Goal: Transaction & Acquisition: Purchase product/service

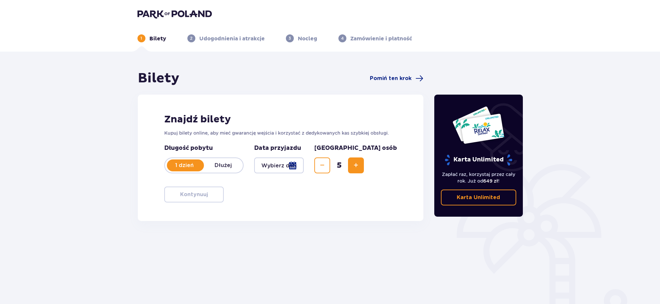
click at [304, 166] on div at bounding box center [279, 165] width 50 height 16
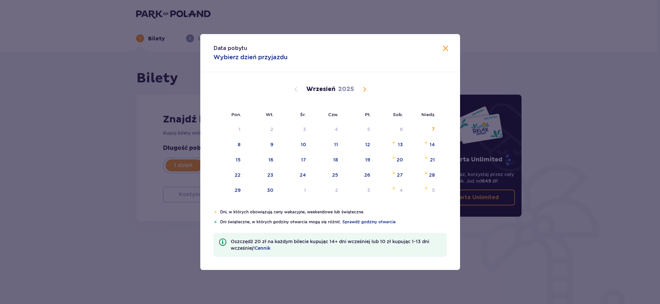
click at [366, 89] on span "Calendar" at bounding box center [364, 89] width 8 height 8
click at [363, 88] on span "Calendar" at bounding box center [364, 89] width 8 height 8
click at [366, 91] on span "Calendar" at bounding box center [364, 89] width 8 height 8
click at [371, 143] on div "9" at bounding box center [358, 144] width 33 height 15
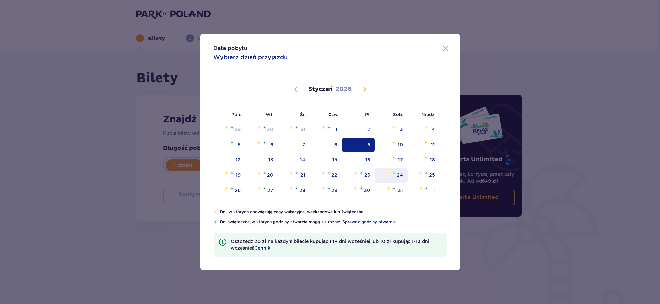
type input "09.01.26"
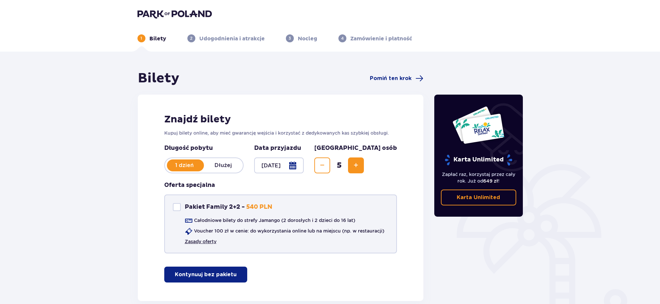
click at [208, 243] on link "Zasady oferty" at bounding box center [201, 241] width 32 height 7
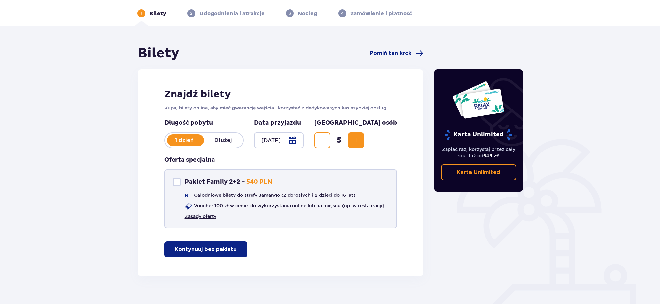
scroll to position [37, 0]
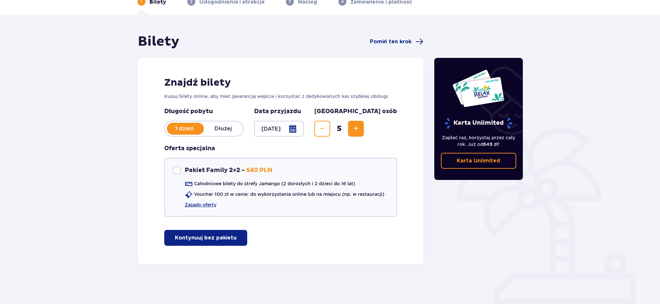
click at [207, 240] on p "Kontynuuj bez pakietu" at bounding box center [206, 237] width 62 height 7
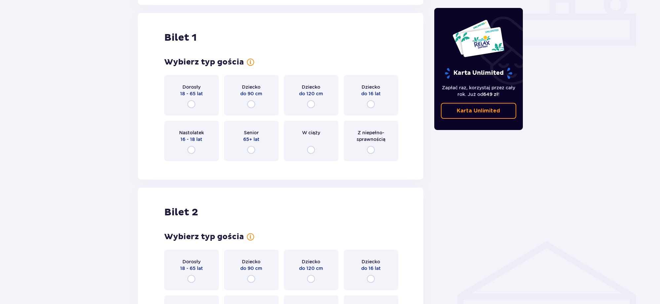
scroll to position [301, 0]
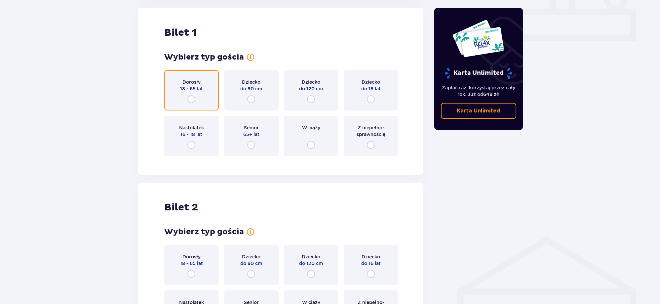
click at [190, 98] on input "radio" at bounding box center [191, 99] width 8 height 8
radio input "true"
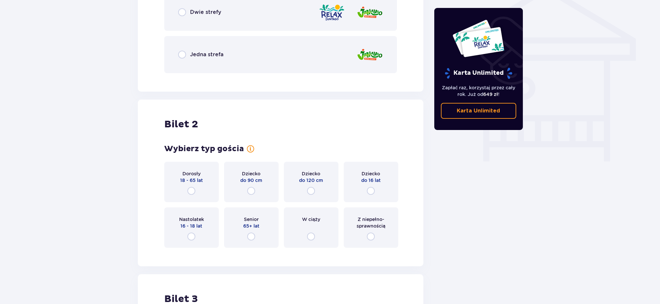
scroll to position [574, 0]
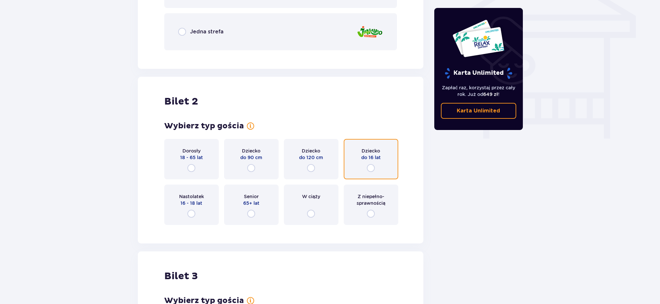
click at [370, 166] on input "radio" at bounding box center [371, 168] width 8 height 8
radio input "true"
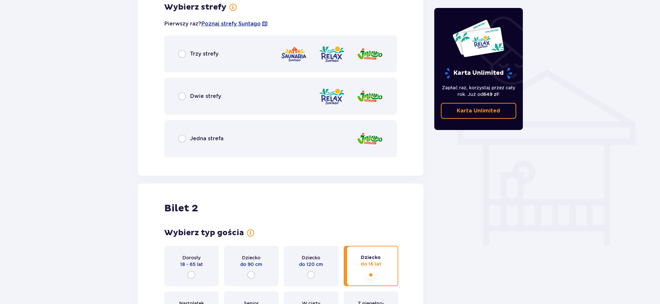
scroll to position [467, 0]
click at [201, 141] on p "Jedna strefa" at bounding box center [206, 138] width 33 height 7
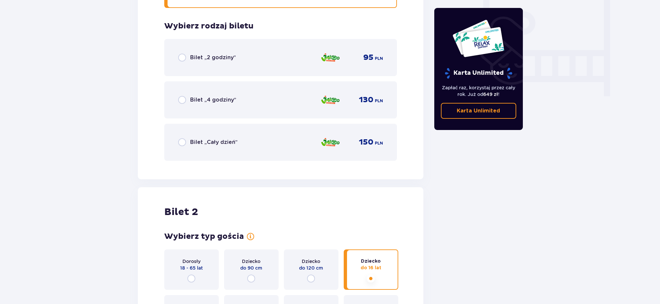
scroll to position [630, 0]
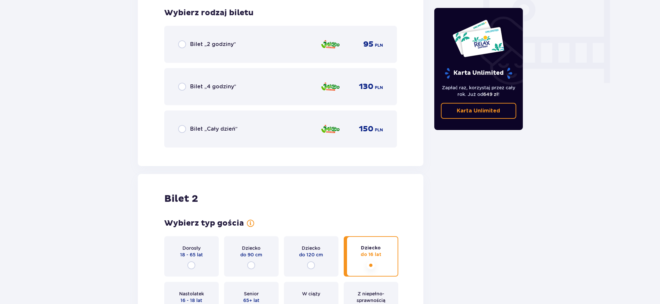
click at [223, 138] on div "Bilet „Cały dzień” 150 PLN" at bounding box center [280, 128] width 233 height 37
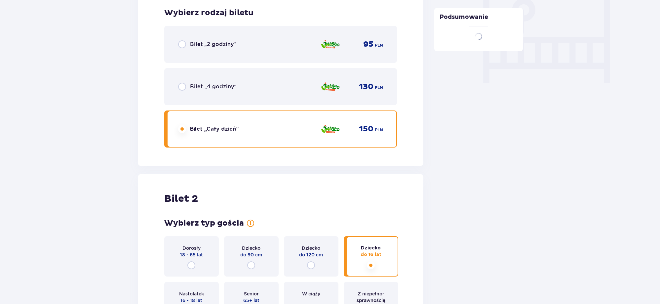
scroll to position [796, 0]
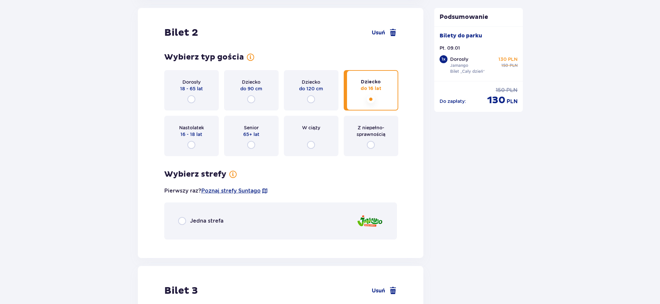
click at [224, 222] on div "Jedna strefa" at bounding box center [280, 220] width 233 height 37
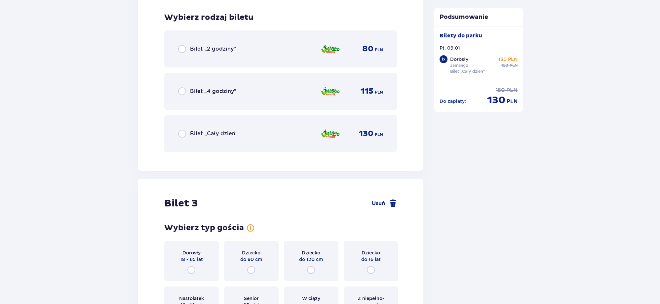
scroll to position [1040, 0]
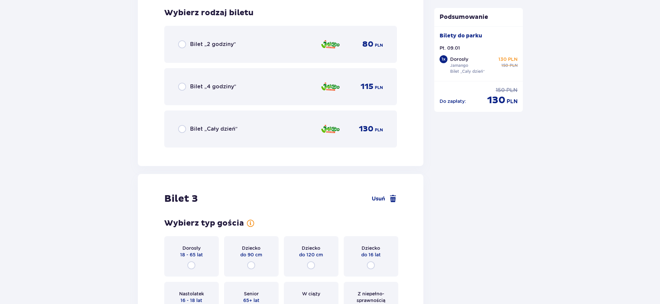
click at [215, 130] on p "Bilet „Cały dzień”" at bounding box center [214, 128] width 48 height 7
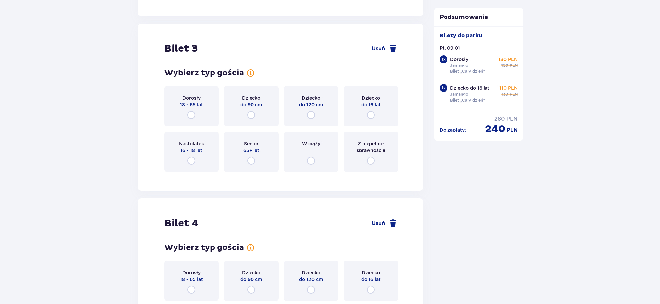
scroll to position [1206, 0]
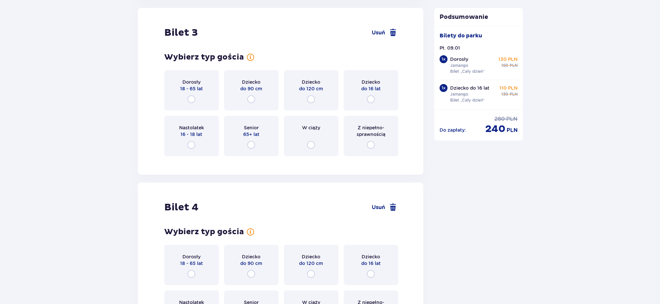
click at [201, 94] on div "Dorosły 18 - 65 lat" at bounding box center [191, 90] width 55 height 40
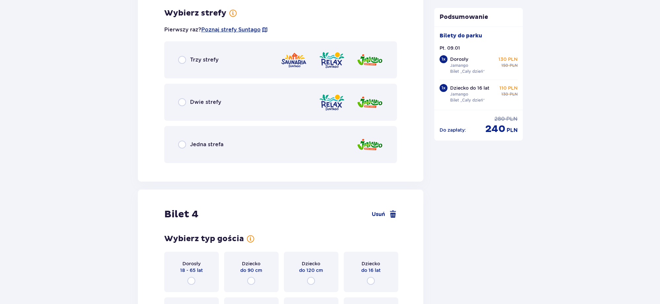
scroll to position [1367, 0]
click at [303, 144] on div "Jedna strefa" at bounding box center [280, 144] width 233 height 37
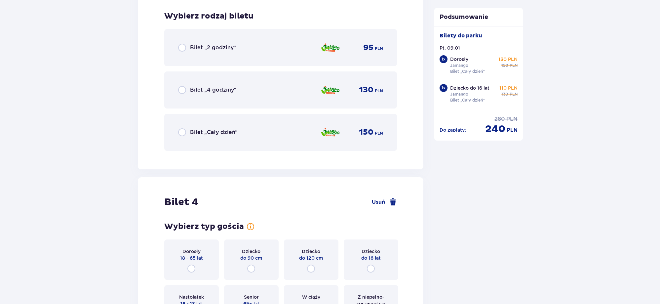
scroll to position [1535, 0]
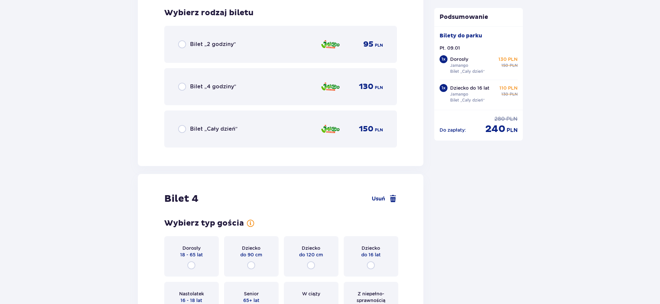
click at [271, 128] on div "Bilet „Cały dzień” 150 PLN" at bounding box center [280, 129] width 205 height 14
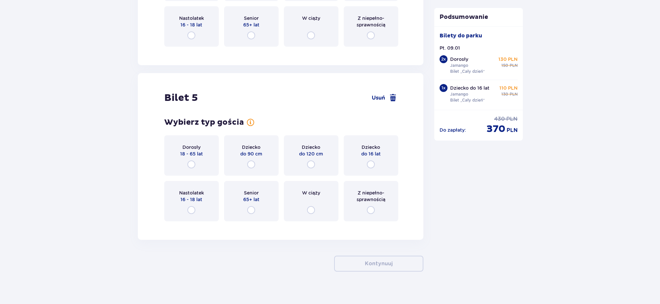
scroll to position [1813, 0]
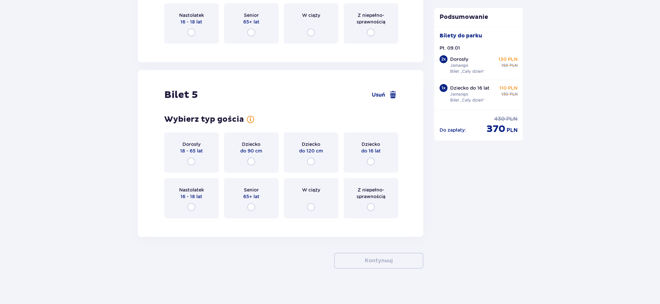
click at [364, 163] on div "Dziecko do 16 lat" at bounding box center [371, 152] width 55 height 40
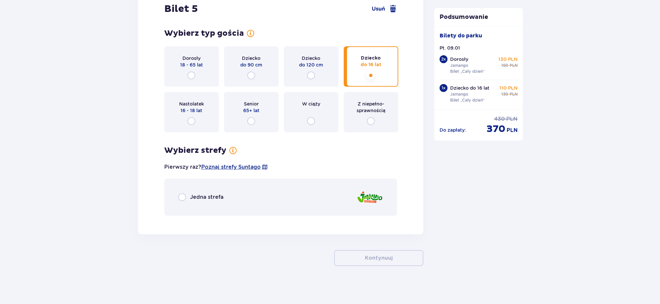
scroll to position [1901, 0]
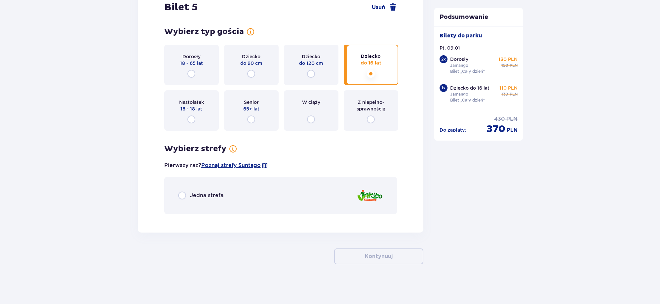
click at [210, 193] on p "Jedna strefa" at bounding box center [206, 195] width 33 height 7
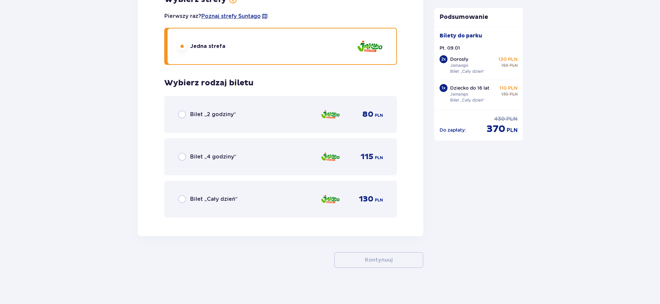
scroll to position [2054, 0]
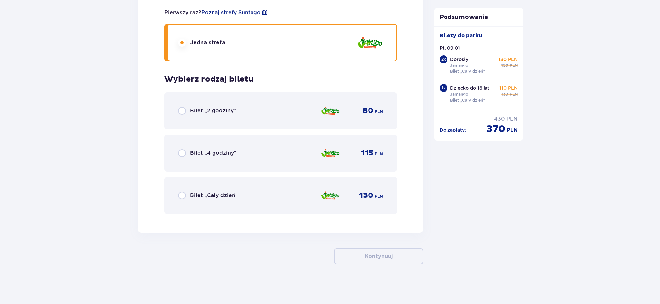
click at [232, 190] on div "Bilet „Cały dzień” 130 PLN" at bounding box center [280, 195] width 205 height 14
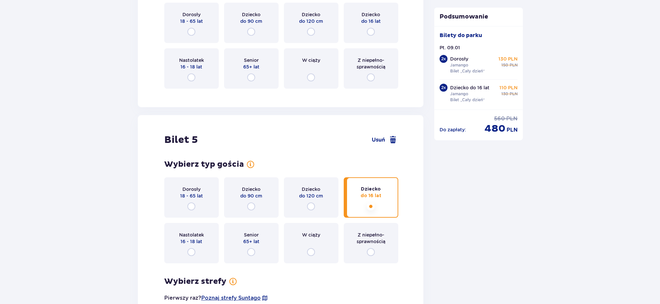
scroll to position [1717, 0]
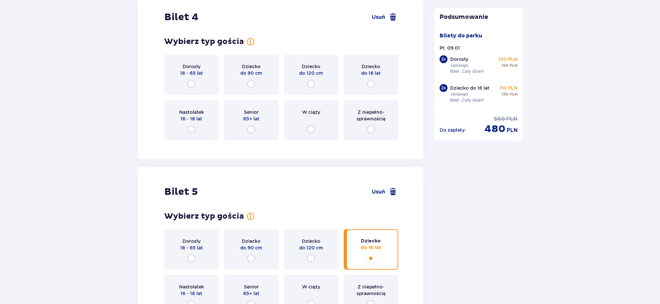
click at [366, 90] on div "Dziecko do 16 lat" at bounding box center [371, 75] width 55 height 40
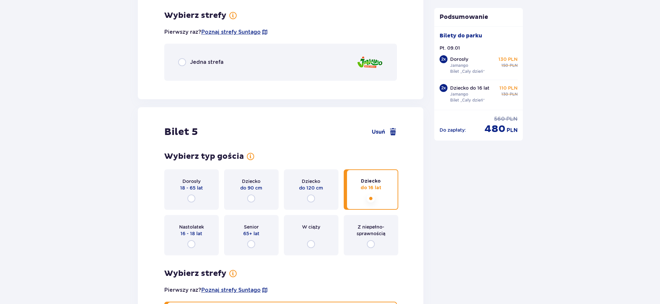
scroll to position [1862, 0]
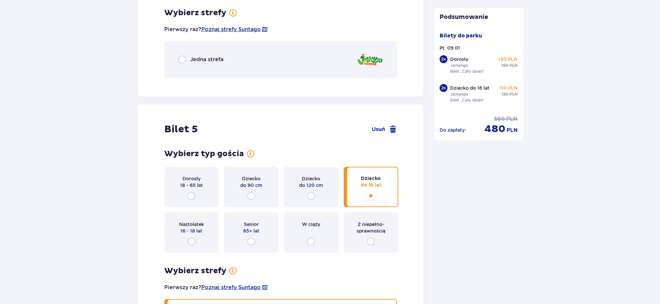
click at [217, 59] on p "Jedna strefa" at bounding box center [206, 59] width 33 height 7
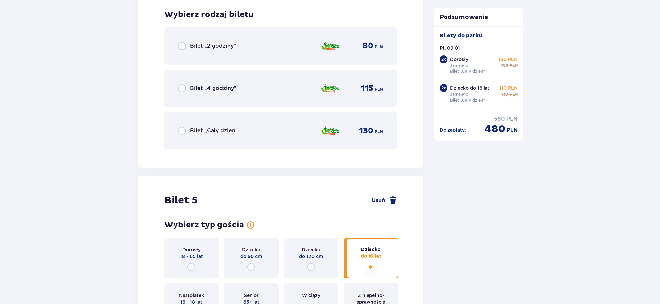
scroll to position [1945, 0]
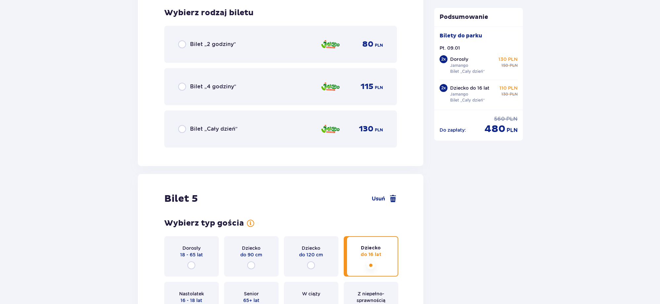
click at [228, 127] on p "Bilet „Cały dzień”" at bounding box center [214, 128] width 48 height 7
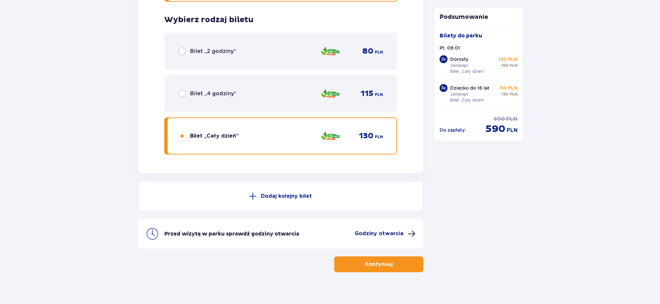
scroll to position [2357, 0]
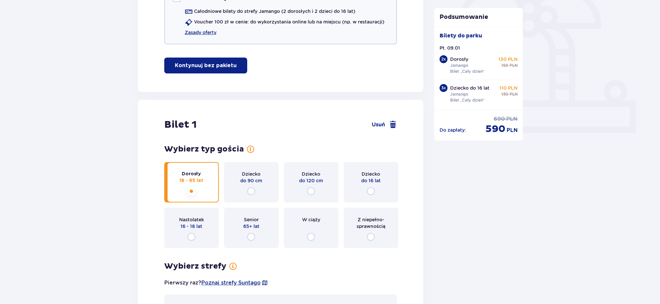
scroll to position [0, 0]
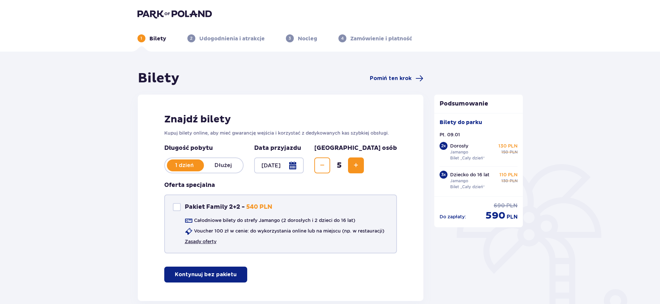
click at [203, 243] on link "Zasady oferty" at bounding box center [201, 241] width 32 height 7
click at [146, 16] on img at bounding box center [174, 13] width 74 height 9
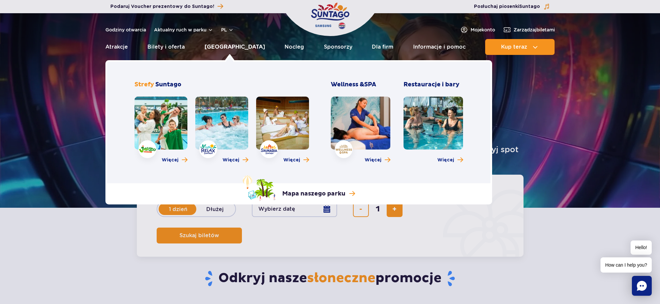
click at [239, 50] on link "[GEOGRAPHIC_DATA]" at bounding box center [235, 47] width 60 height 16
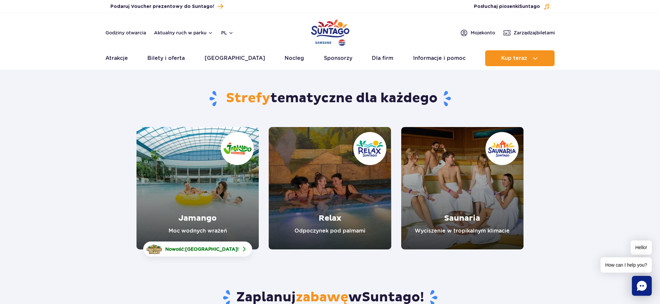
click at [238, 190] on link "Jamango" at bounding box center [197, 188] width 122 height 122
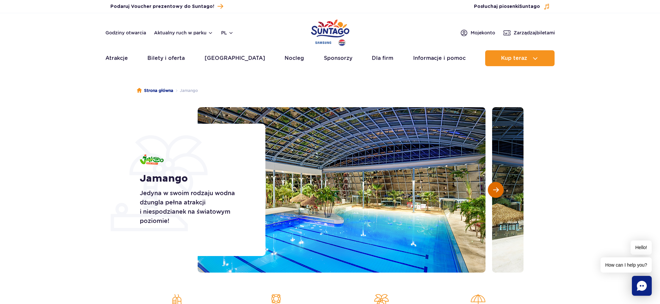
click at [497, 191] on span "Następny slajd" at bounding box center [496, 190] width 6 height 6
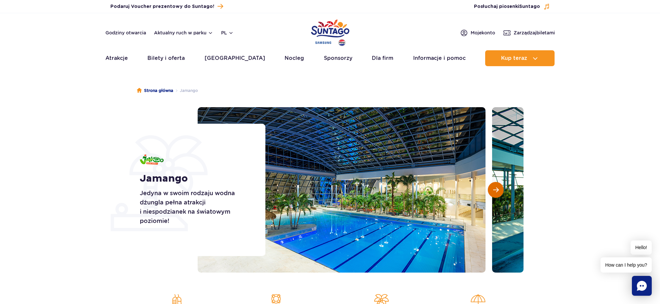
click at [497, 191] on span "Następny slajd" at bounding box center [496, 190] width 6 height 6
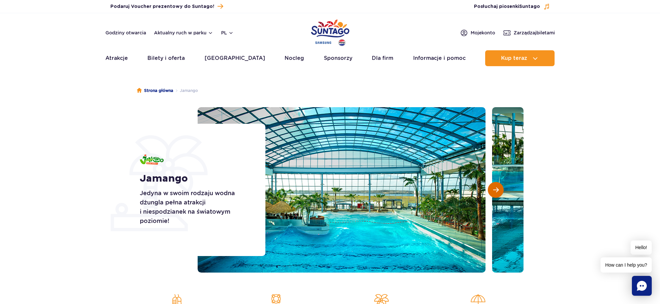
click at [497, 191] on span "Następny slajd" at bounding box center [496, 190] width 6 height 6
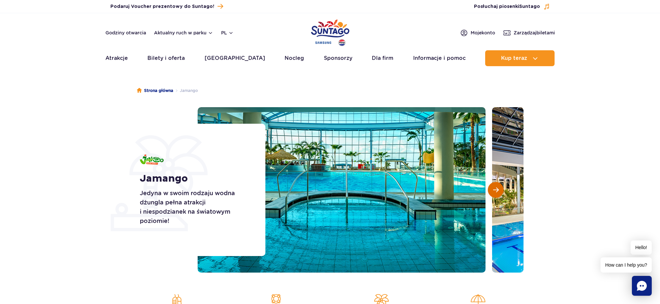
click at [497, 191] on span "Następny slajd" at bounding box center [496, 190] width 6 height 6
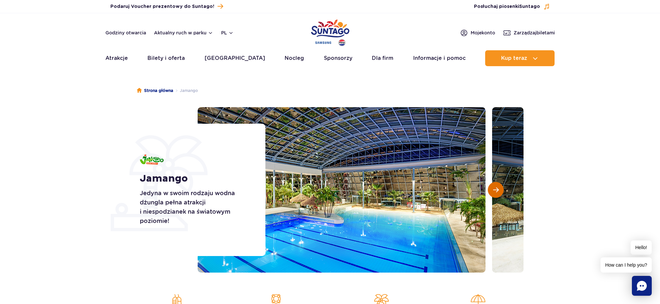
click at [497, 191] on span "Następny slajd" at bounding box center [496, 190] width 6 height 6
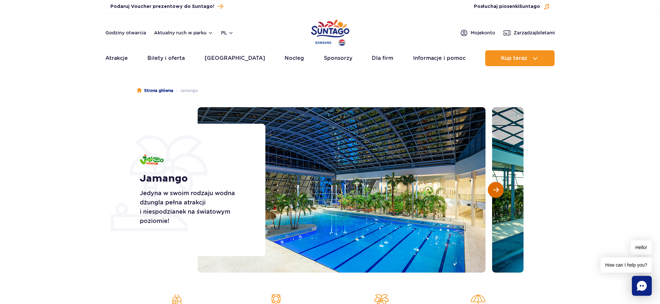
click at [497, 191] on span "Następny slajd" at bounding box center [496, 190] width 6 height 6
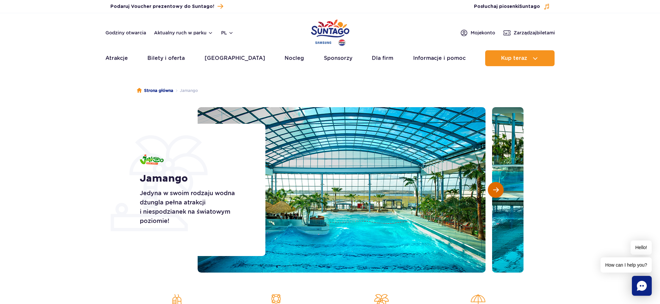
click at [497, 191] on span "Następny slajd" at bounding box center [496, 190] width 6 height 6
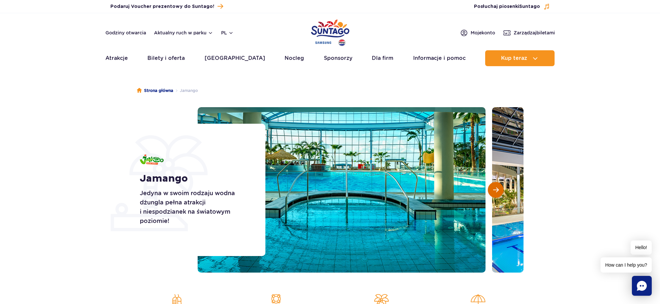
click at [497, 191] on span "Następny slajd" at bounding box center [496, 190] width 6 height 6
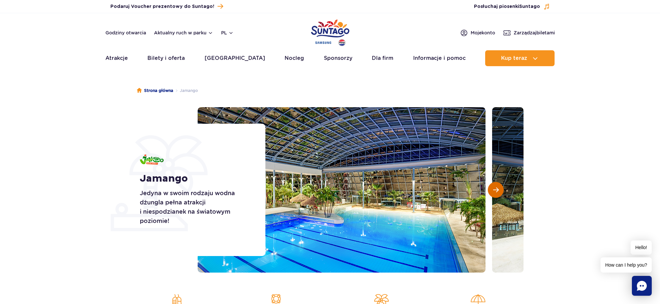
click at [497, 191] on span "Następny slajd" at bounding box center [496, 190] width 6 height 6
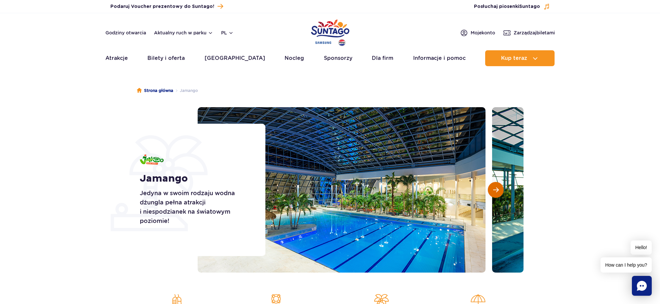
click at [497, 191] on span "Następny slajd" at bounding box center [496, 190] width 6 height 6
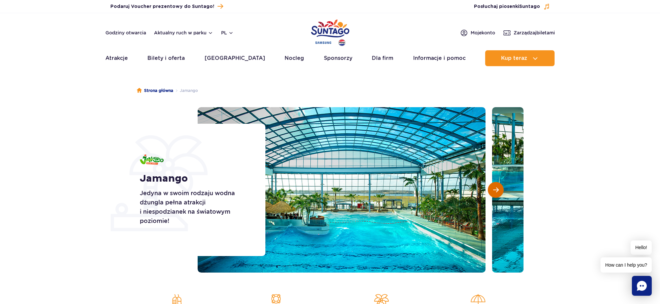
click at [497, 191] on span "Następny slajd" at bounding box center [496, 190] width 6 height 6
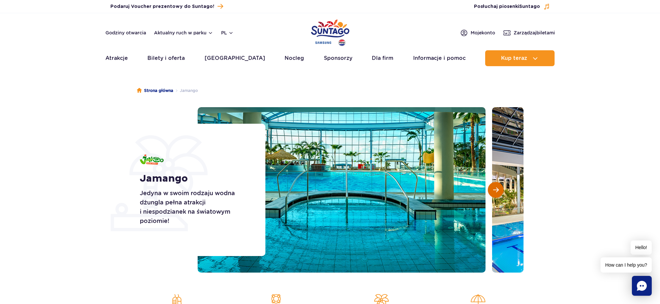
click at [497, 191] on span "Następny slajd" at bounding box center [496, 190] width 6 height 6
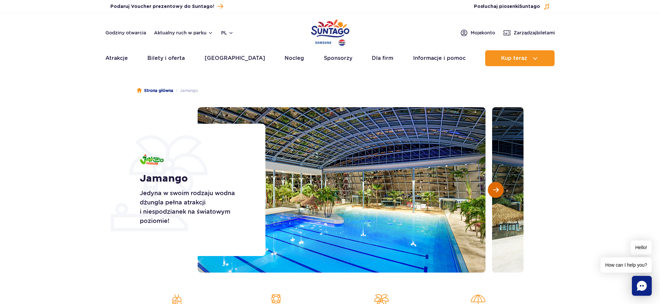
click at [497, 191] on span "Następny slajd" at bounding box center [496, 190] width 6 height 6
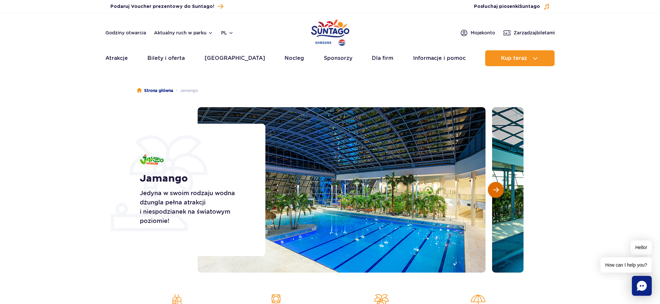
click at [497, 191] on span "Następny slajd" at bounding box center [496, 190] width 6 height 6
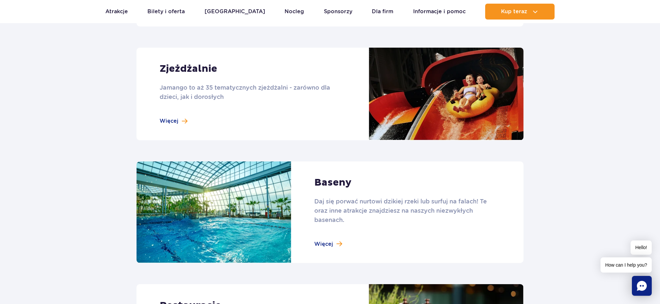
scroll to position [562, 0]
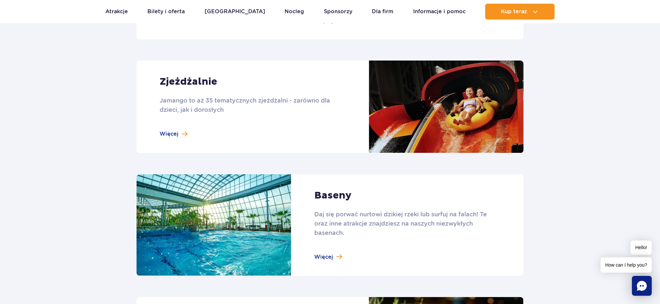
click at [174, 137] on link at bounding box center [329, 106] width 387 height 93
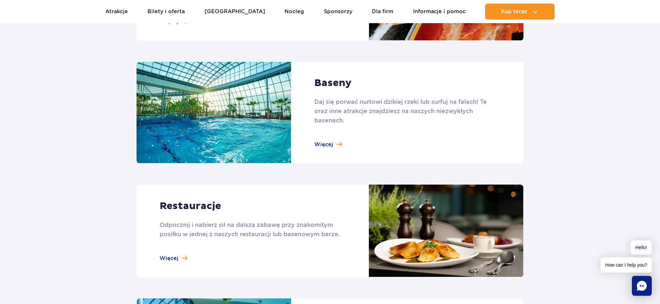
click at [338, 144] on link at bounding box center [329, 113] width 387 height 102
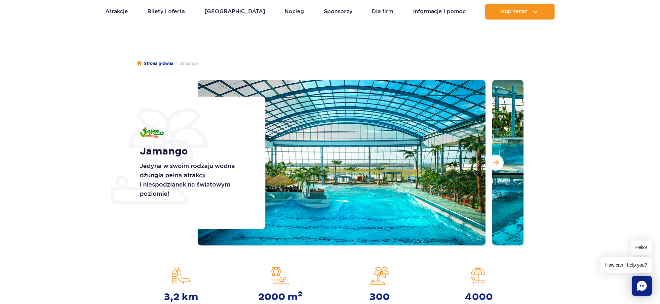
scroll to position [0, 0]
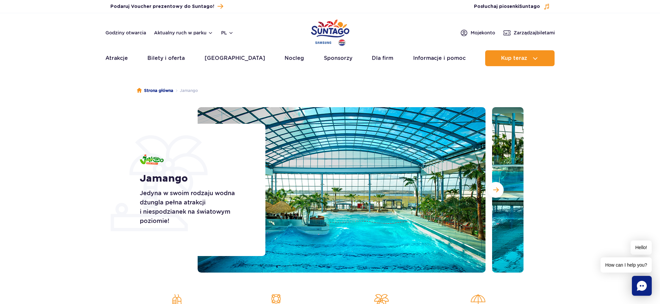
click at [570, 86] on div "Strona główna Jamango Jamango Jedyna w swoim rodzaju wodna dżungla pełna atrakc…" at bounding box center [330, 227] width 660 height 307
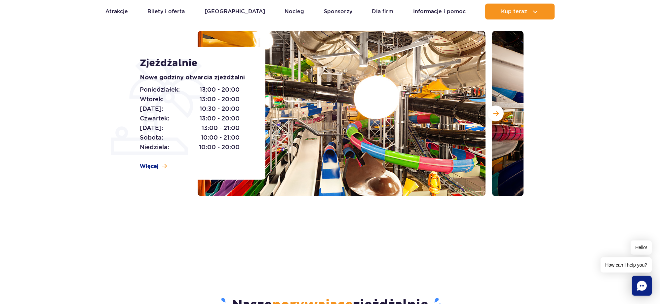
scroll to position [112, 0]
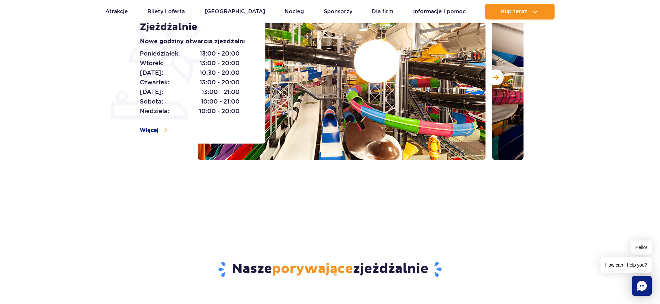
click at [356, 122] on img at bounding box center [342, 77] width 288 height 165
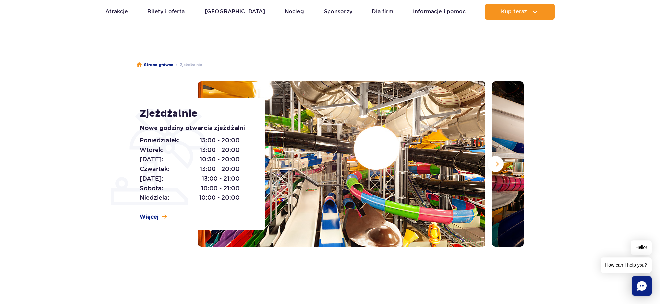
scroll to position [0, 0]
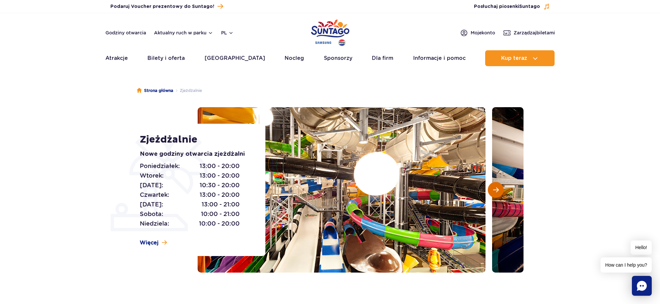
click at [499, 191] on button "Następny slajd" at bounding box center [496, 190] width 16 height 16
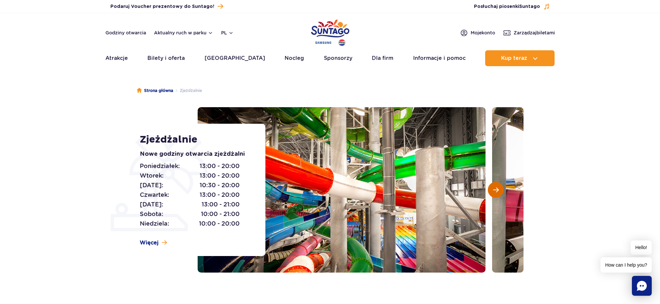
click at [499, 191] on button "Następny slajd" at bounding box center [496, 190] width 16 height 16
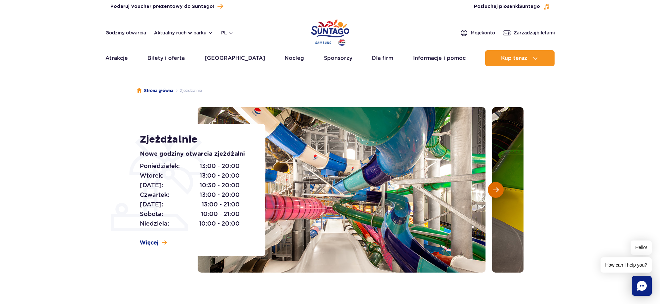
click at [499, 191] on button "Następny slajd" at bounding box center [496, 190] width 16 height 16
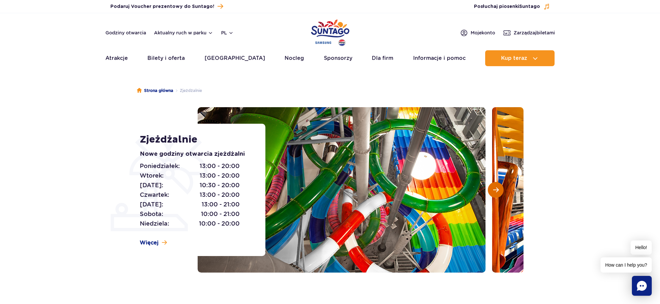
click at [499, 191] on button "Następny slajd" at bounding box center [496, 190] width 16 height 16
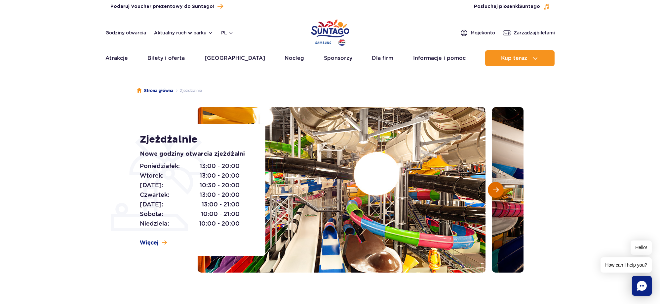
click at [499, 191] on button "Następny slajd" at bounding box center [496, 190] width 16 height 16
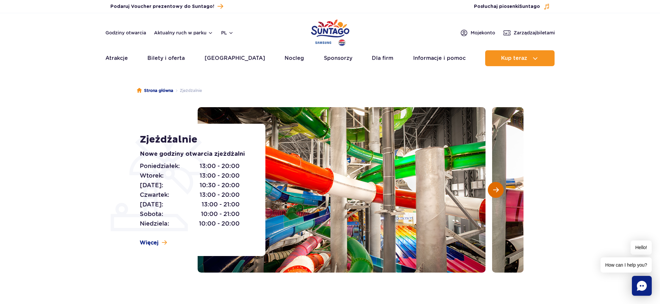
click at [499, 191] on button "Następny slajd" at bounding box center [496, 190] width 16 height 16
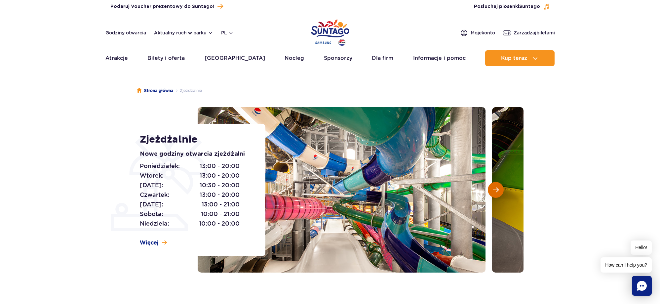
click at [499, 191] on button "Następny slajd" at bounding box center [496, 190] width 16 height 16
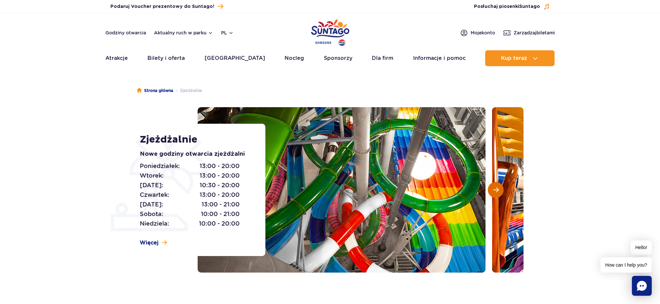
click at [499, 191] on button "Następny slajd" at bounding box center [496, 190] width 16 height 16
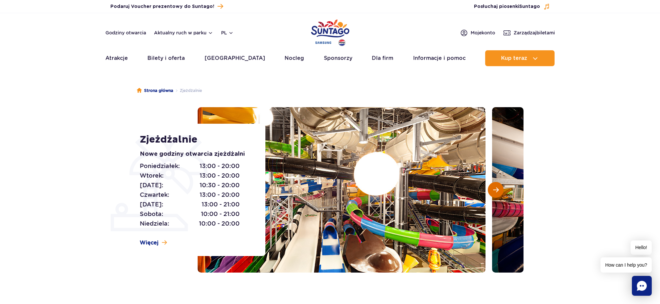
click at [498, 191] on button "Następny slajd" at bounding box center [496, 190] width 16 height 16
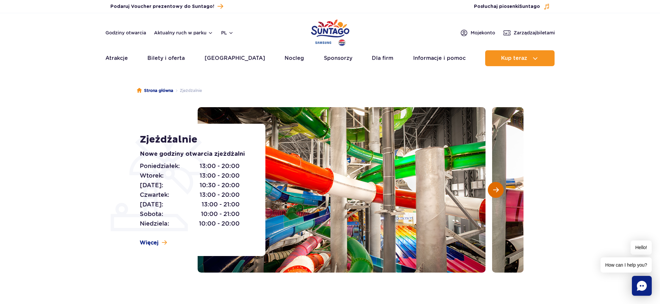
click at [498, 191] on span "Następny slajd" at bounding box center [496, 190] width 6 height 6
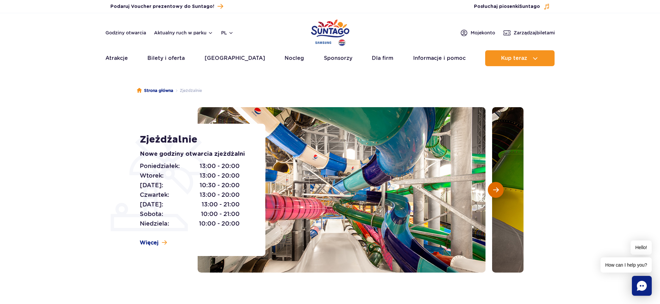
click at [498, 191] on span "Następny slajd" at bounding box center [496, 190] width 6 height 6
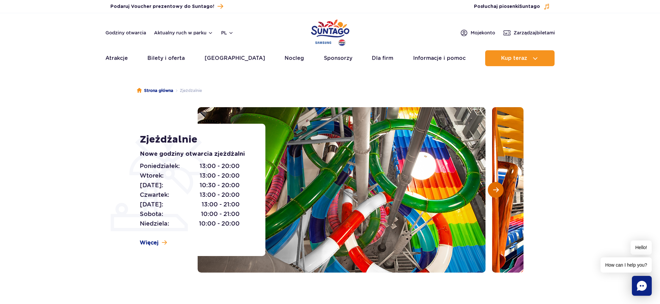
click at [498, 191] on span "Następny slajd" at bounding box center [496, 190] width 6 height 6
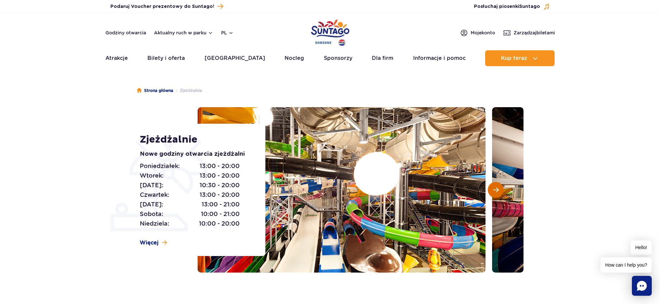
click at [498, 191] on span "Następny slajd" at bounding box center [496, 190] width 6 height 6
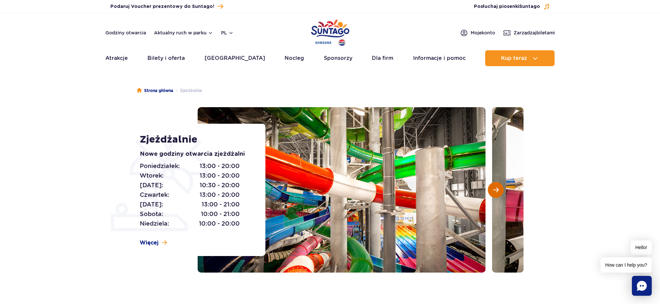
click at [498, 191] on span "Następny slajd" at bounding box center [496, 190] width 6 height 6
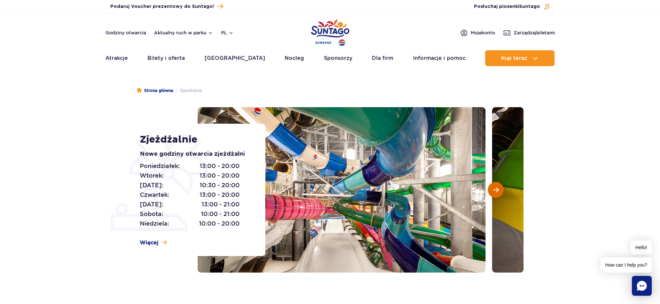
click at [498, 191] on span "Następny slajd" at bounding box center [496, 190] width 6 height 6
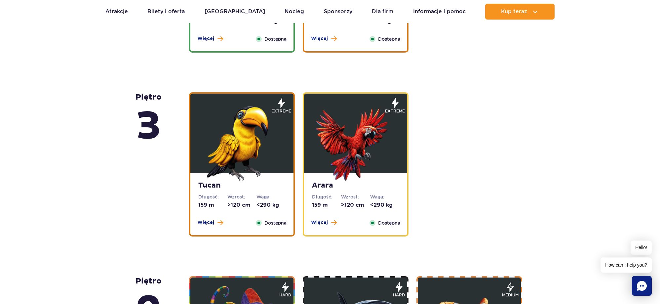
scroll to position [899, 0]
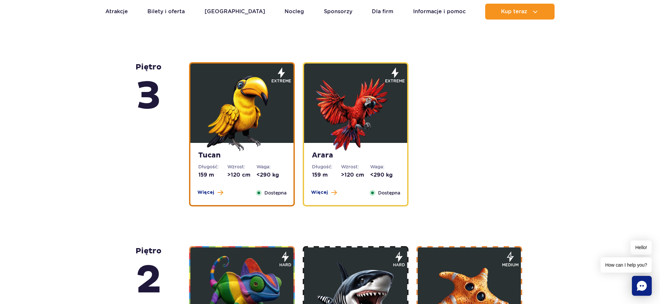
click at [340, 132] on img at bounding box center [355, 111] width 79 height 79
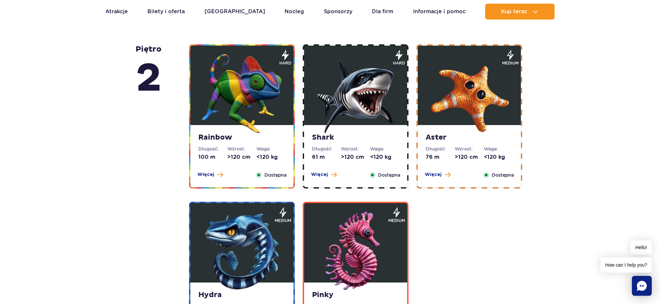
scroll to position [855, 0]
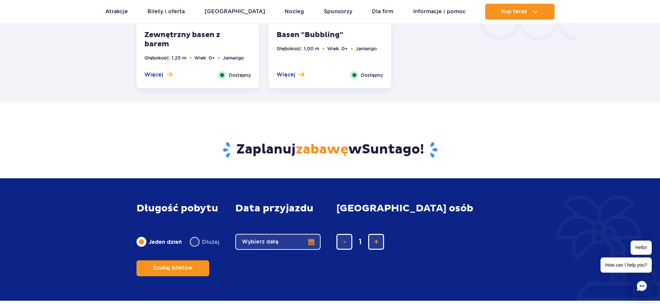
scroll to position [1123, 0]
